Goal: Task Accomplishment & Management: Complete application form

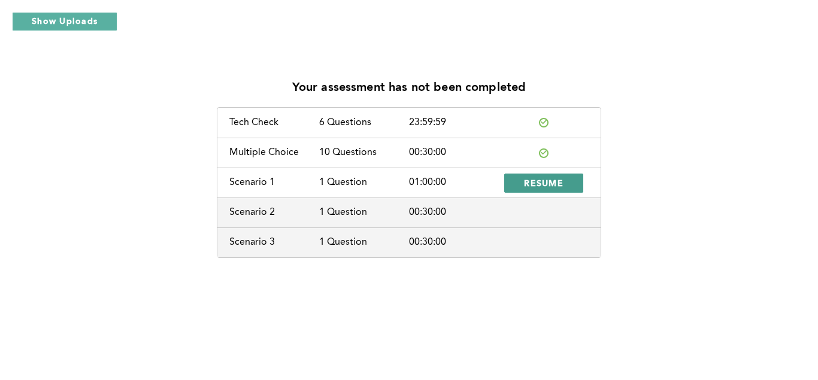
click at [541, 190] on button "RESUME" at bounding box center [543, 183] width 79 height 19
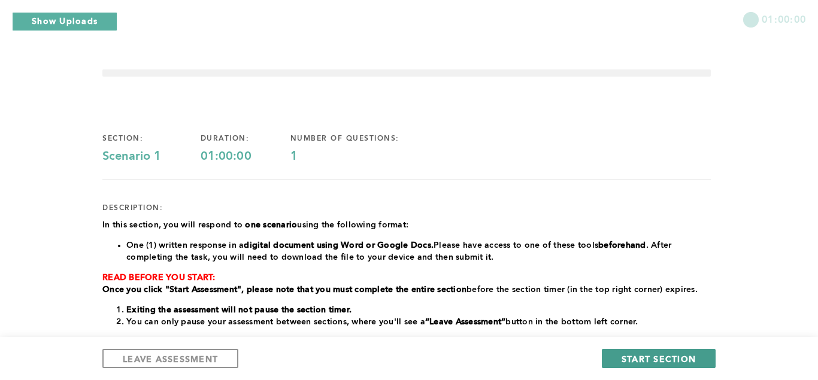
click at [646, 350] on button "START SECTION" at bounding box center [659, 358] width 114 height 19
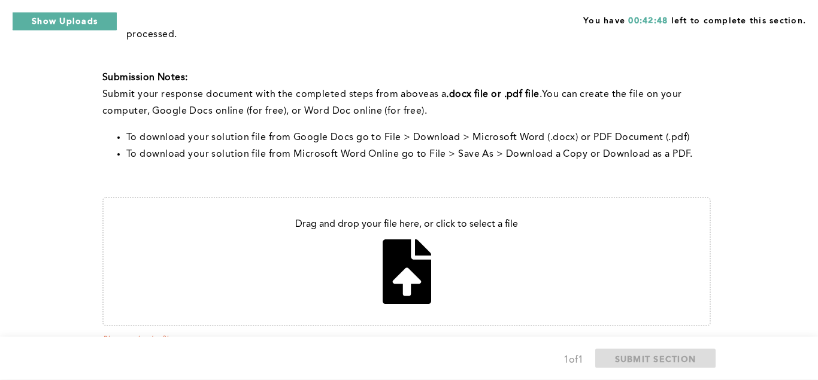
scroll to position [507, 0]
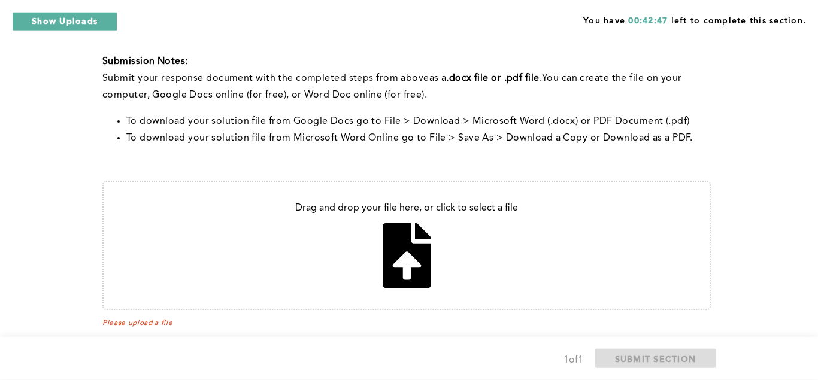
click at [404, 250] on input "file" at bounding box center [407, 245] width 606 height 127
type input "C:\fakepath\ca3.docx"
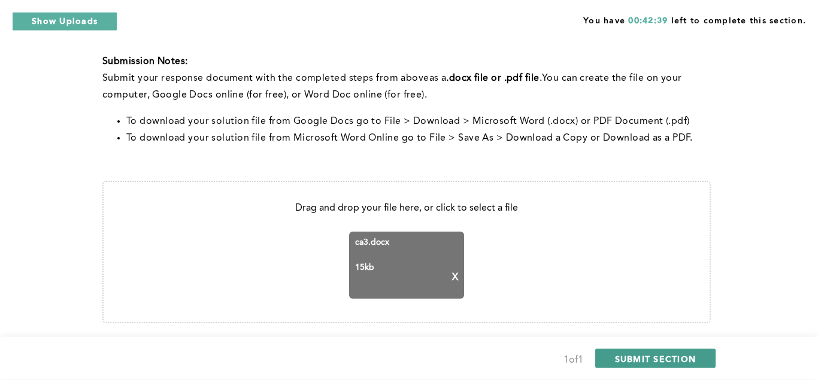
click at [633, 355] on span "SUBMIT SECTION" at bounding box center [655, 358] width 81 height 11
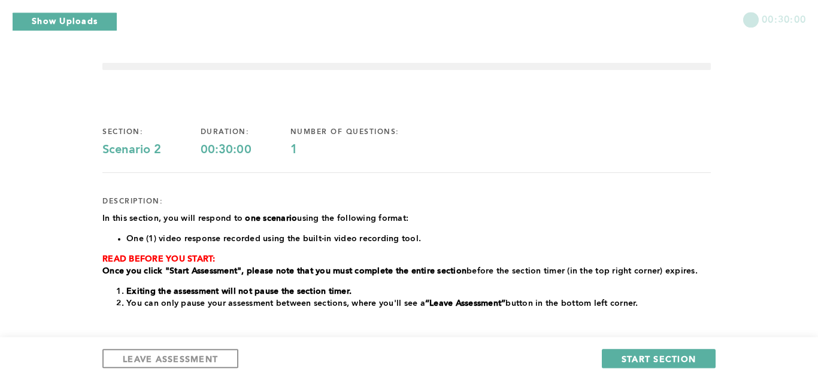
scroll to position [0, 0]
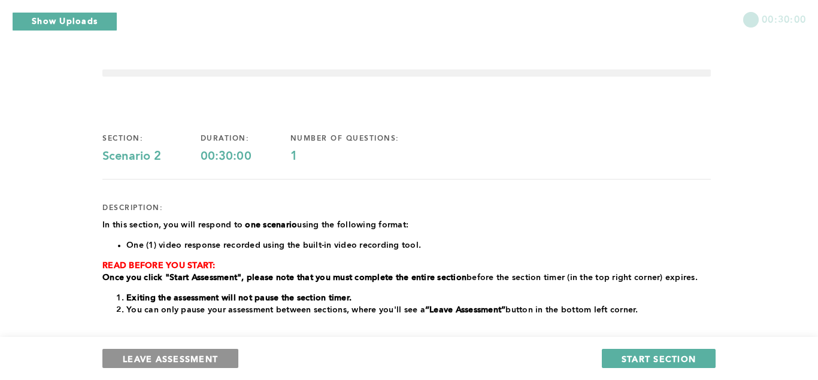
click at [183, 354] on span "LEAVE ASSESSMENT" at bounding box center [170, 358] width 95 height 11
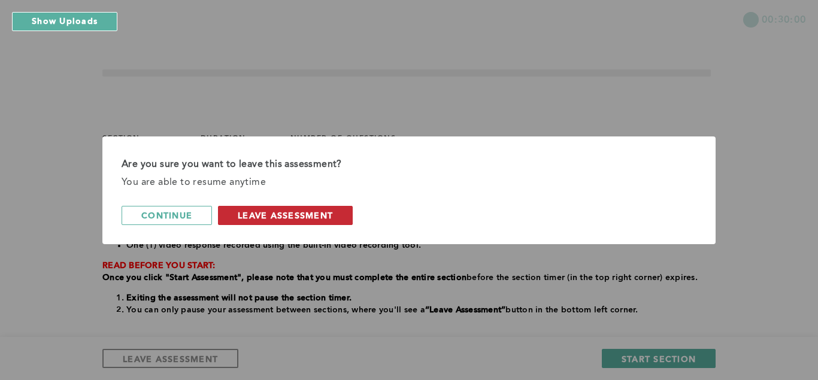
click at [294, 220] on span "leave assessment" at bounding box center [285, 215] width 95 height 11
